Goal: Information Seeking & Learning: Learn about a topic

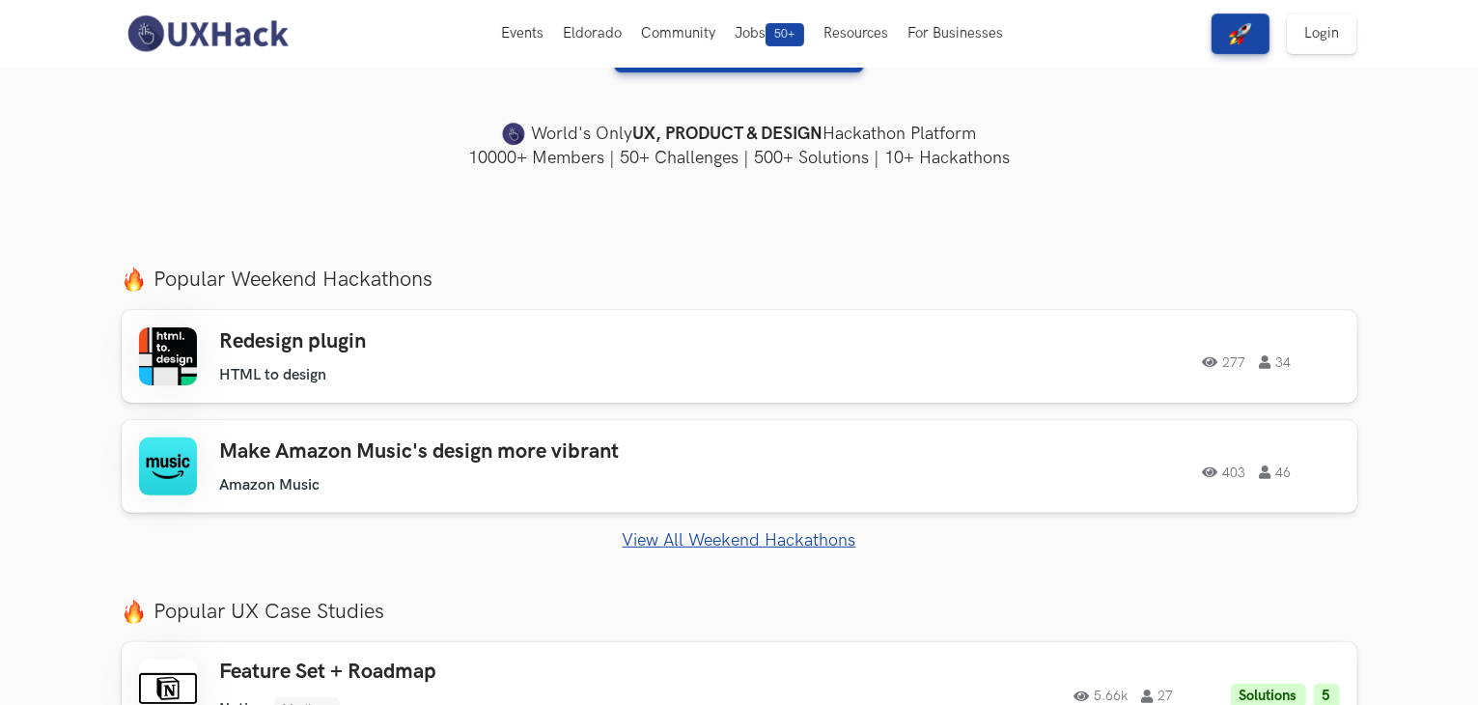
scroll to position [487, 0]
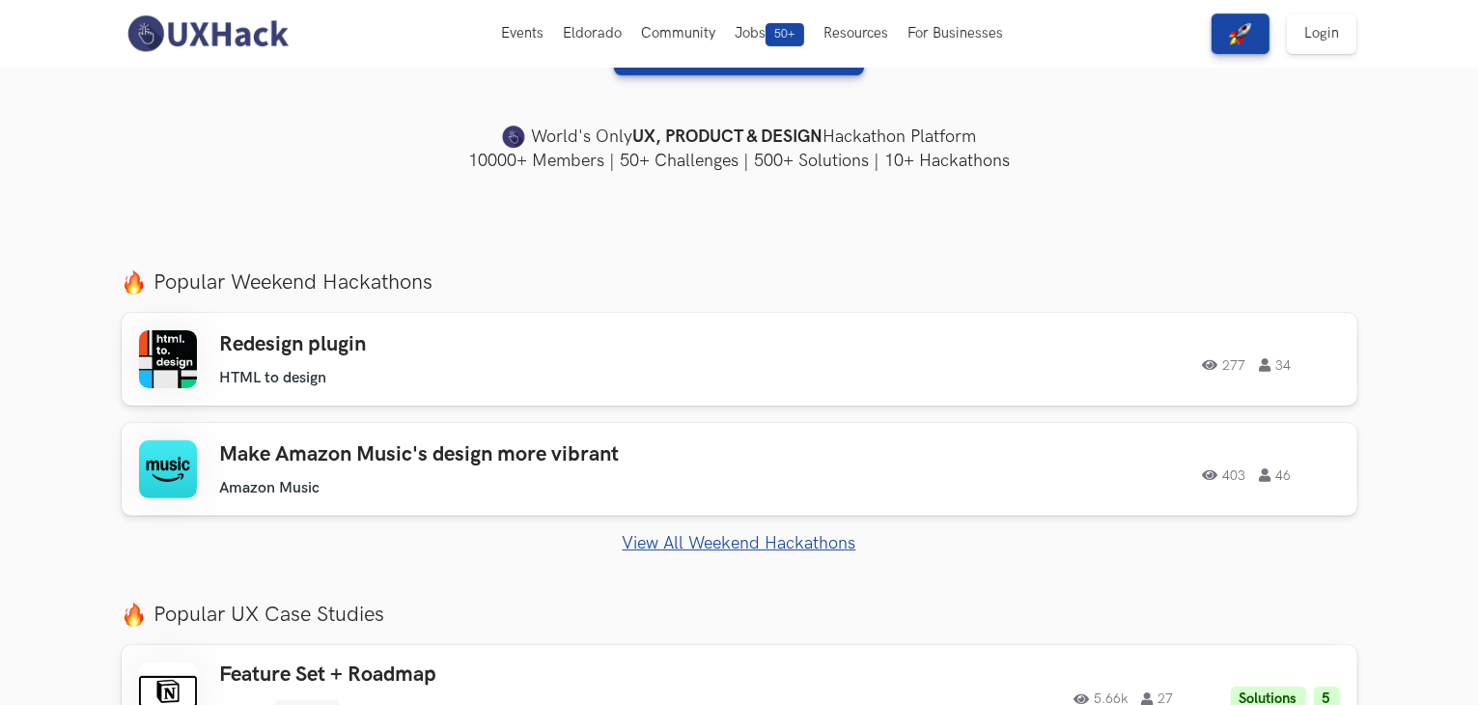
click at [641, 540] on link "View All Weekend Hackathons" at bounding box center [740, 543] width 1236 height 20
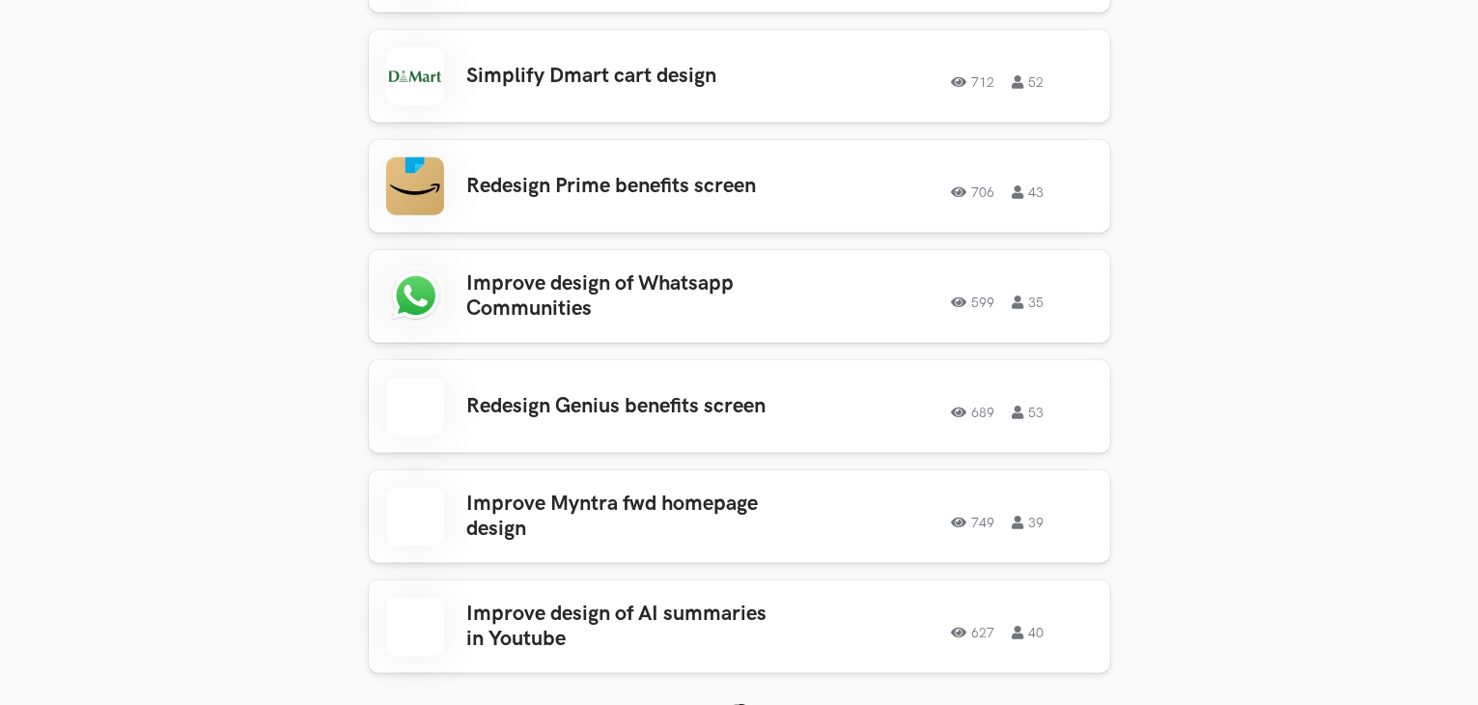
scroll to position [1756, 0]
click at [680, 492] on h3 "Improve Myntra fwd homepage design" at bounding box center [617, 516] width 301 height 51
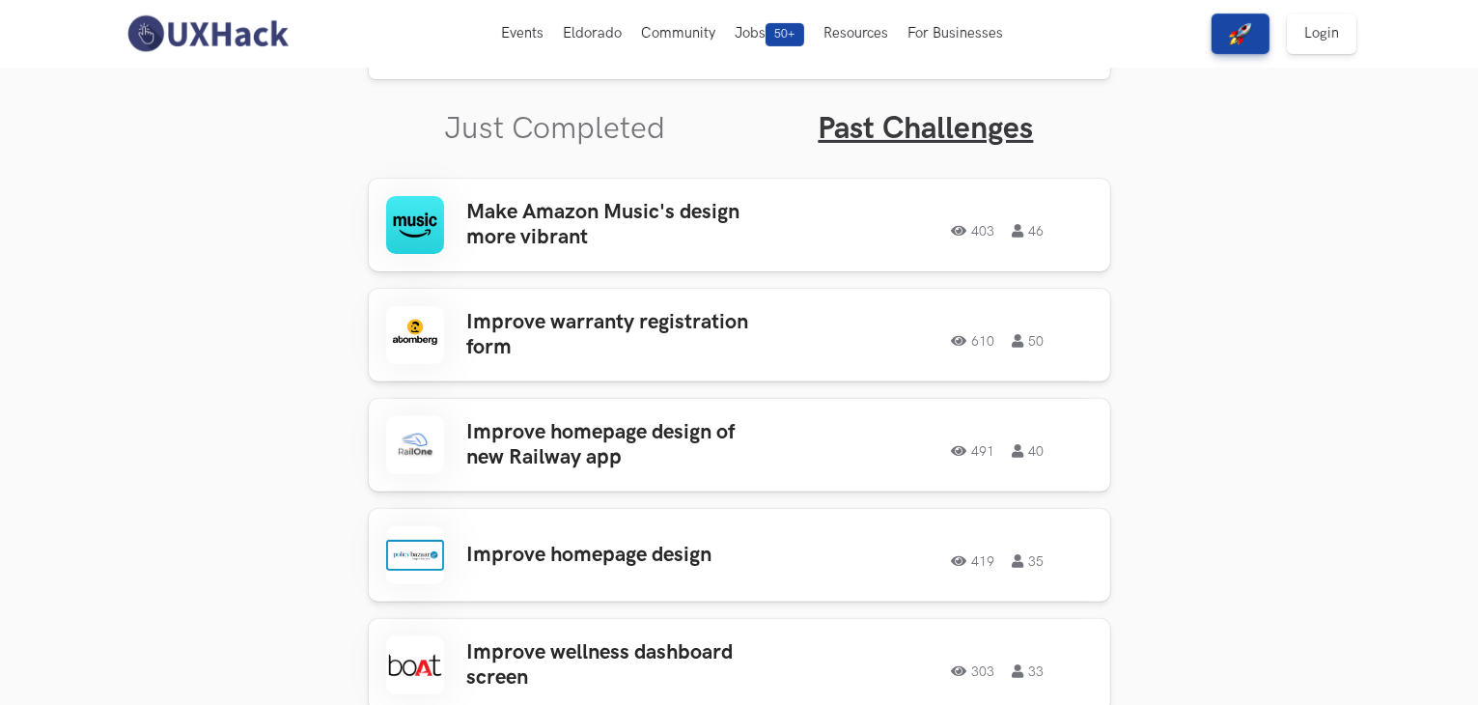
scroll to position [595, 0]
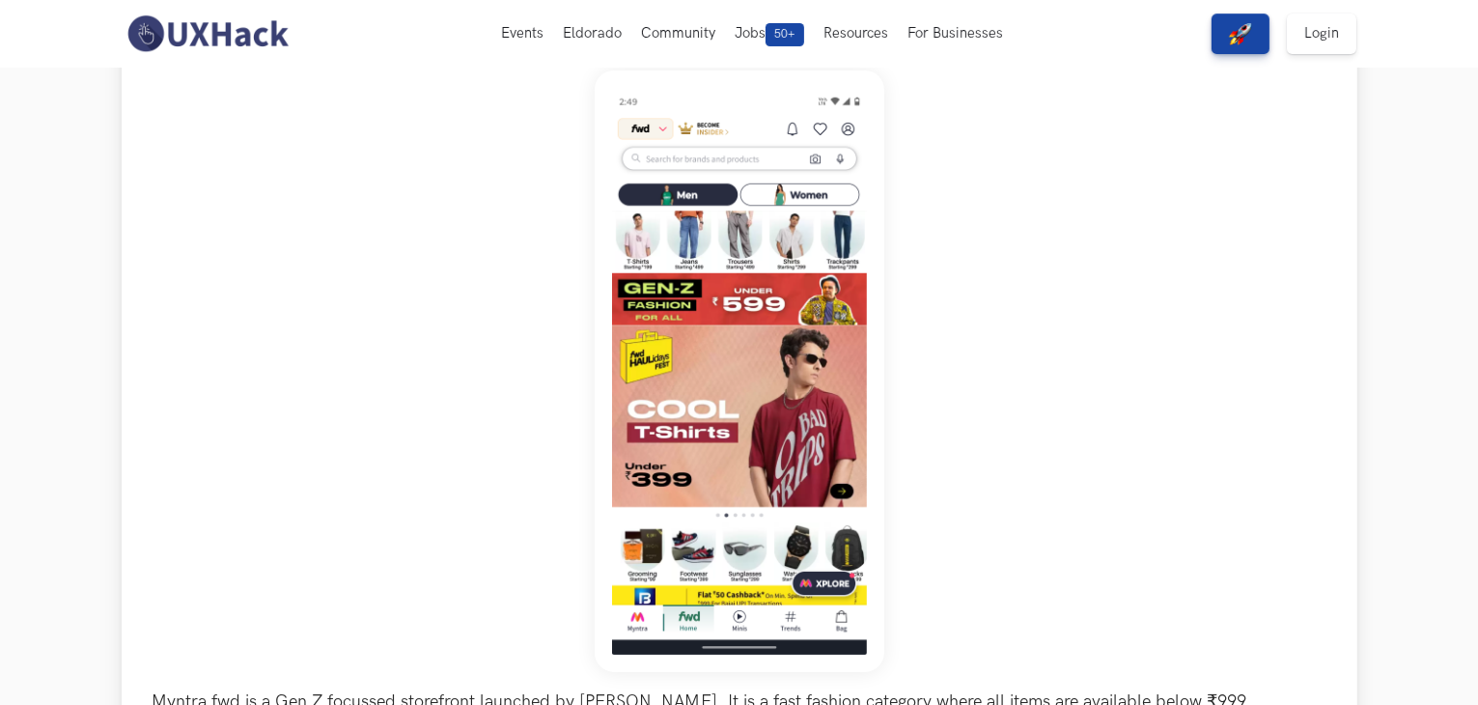
click at [832, 383] on img at bounding box center [740, 371] width 290 height 602
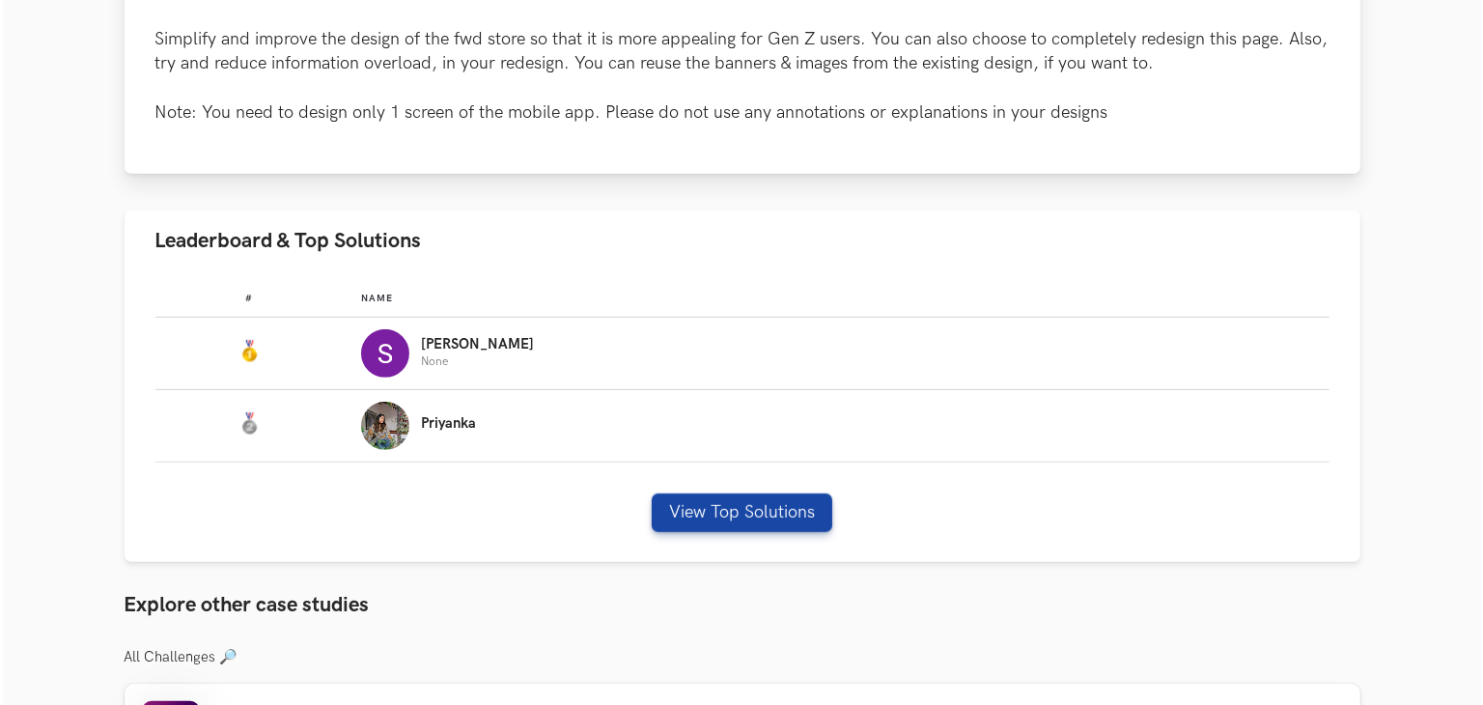
scroll to position [979, 0]
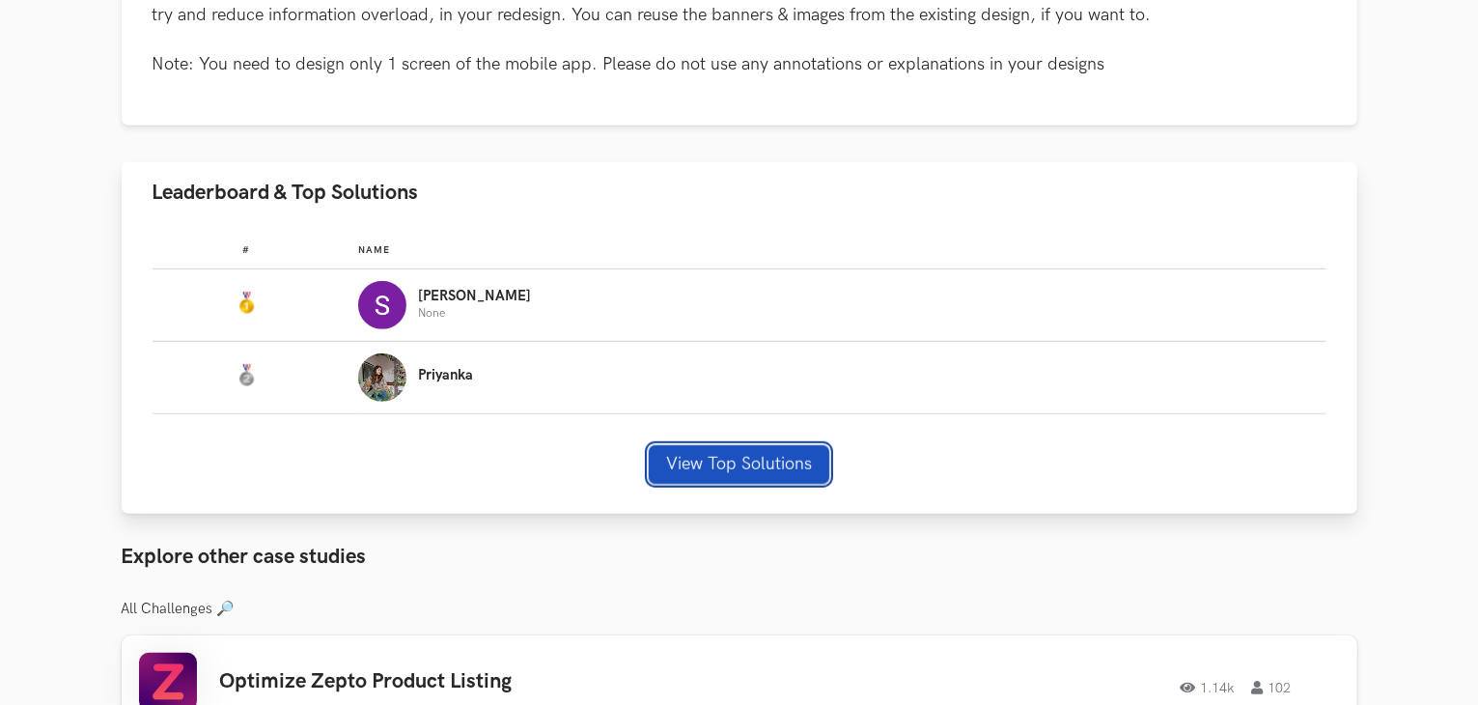
click at [754, 461] on button "View Top Solutions" at bounding box center [739, 464] width 181 height 39
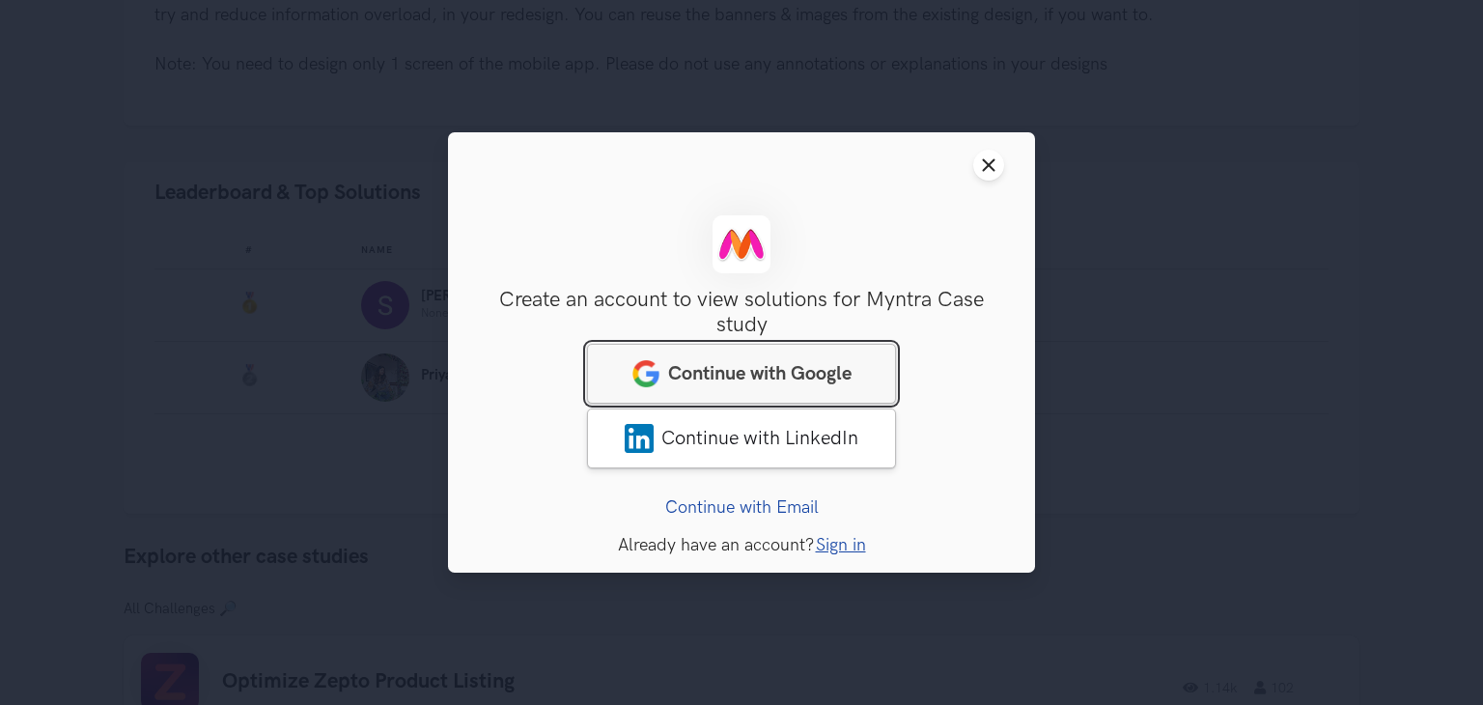
click at [827, 368] on span "Continue with Google" at bounding box center [759, 373] width 183 height 23
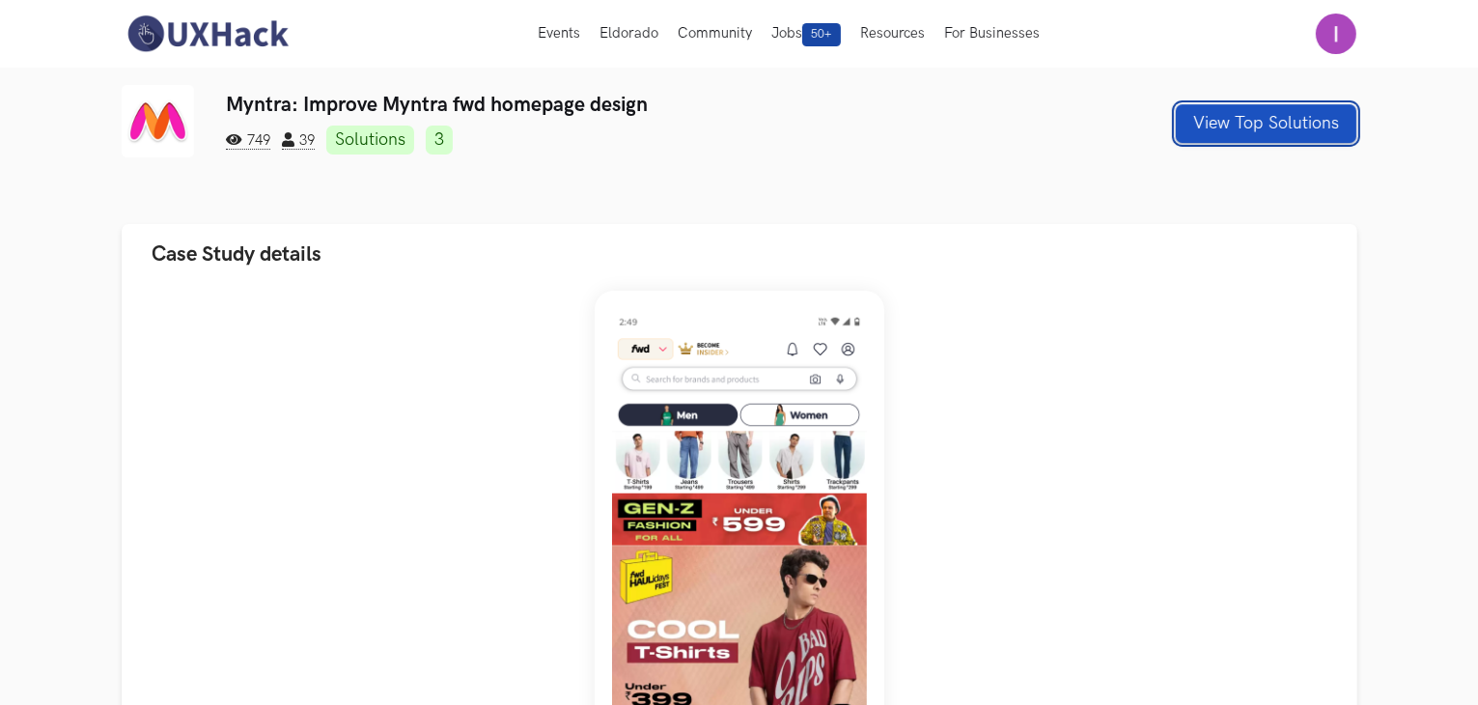
click at [1290, 112] on button "View Top Solutions" at bounding box center [1266, 123] width 181 height 39
